Goal: Task Accomplishment & Management: Use online tool/utility

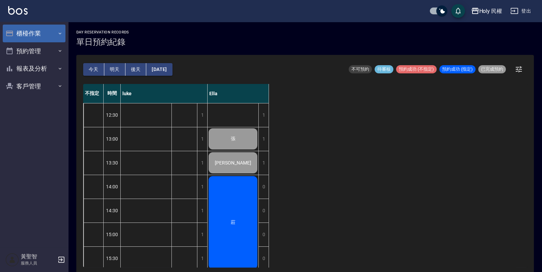
click at [29, 32] on button "櫃檯作業" at bounding box center [34, 34] width 63 height 18
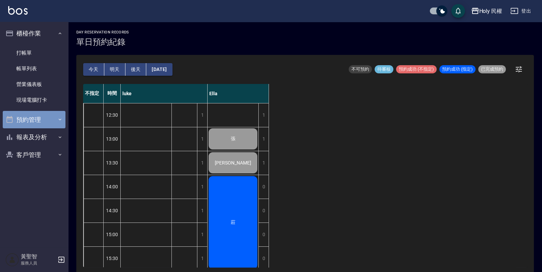
click at [33, 116] on button "預約管理" at bounding box center [34, 120] width 63 height 18
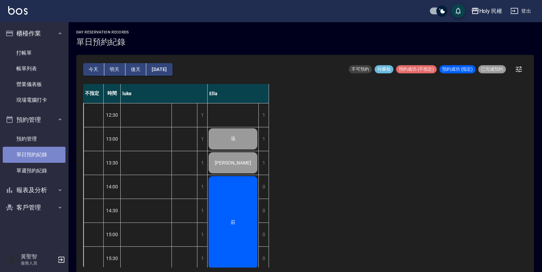
click at [32, 155] on link "單日預約紀錄" at bounding box center [34, 155] width 63 height 16
click at [94, 67] on button "今天" at bounding box center [93, 69] width 21 height 13
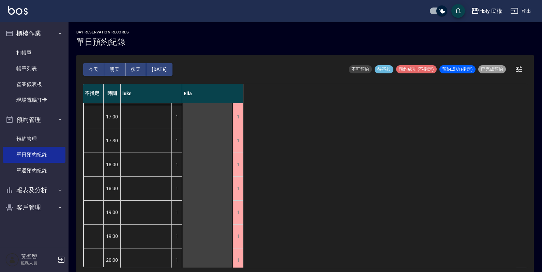
scroll to position [224, 0]
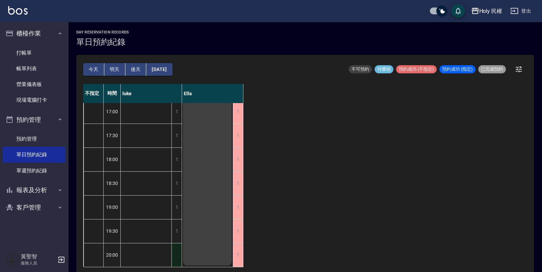
click at [179, 249] on div "1" at bounding box center [176, 255] width 10 height 24
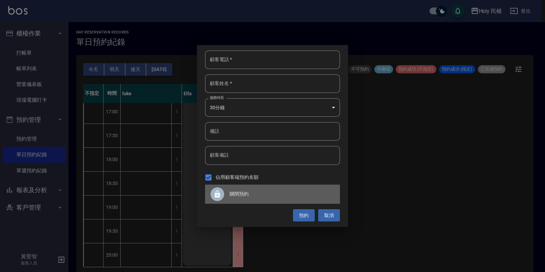
click at [227, 190] on div at bounding box center [220, 194] width 19 height 14
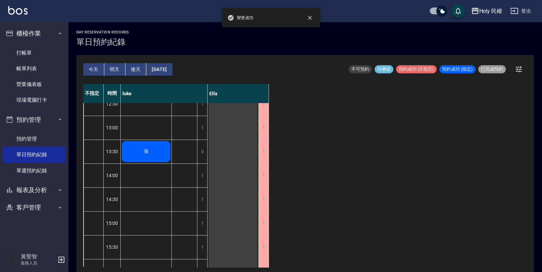
scroll to position [0, 0]
